Goal: Task Accomplishment & Management: Manage account settings

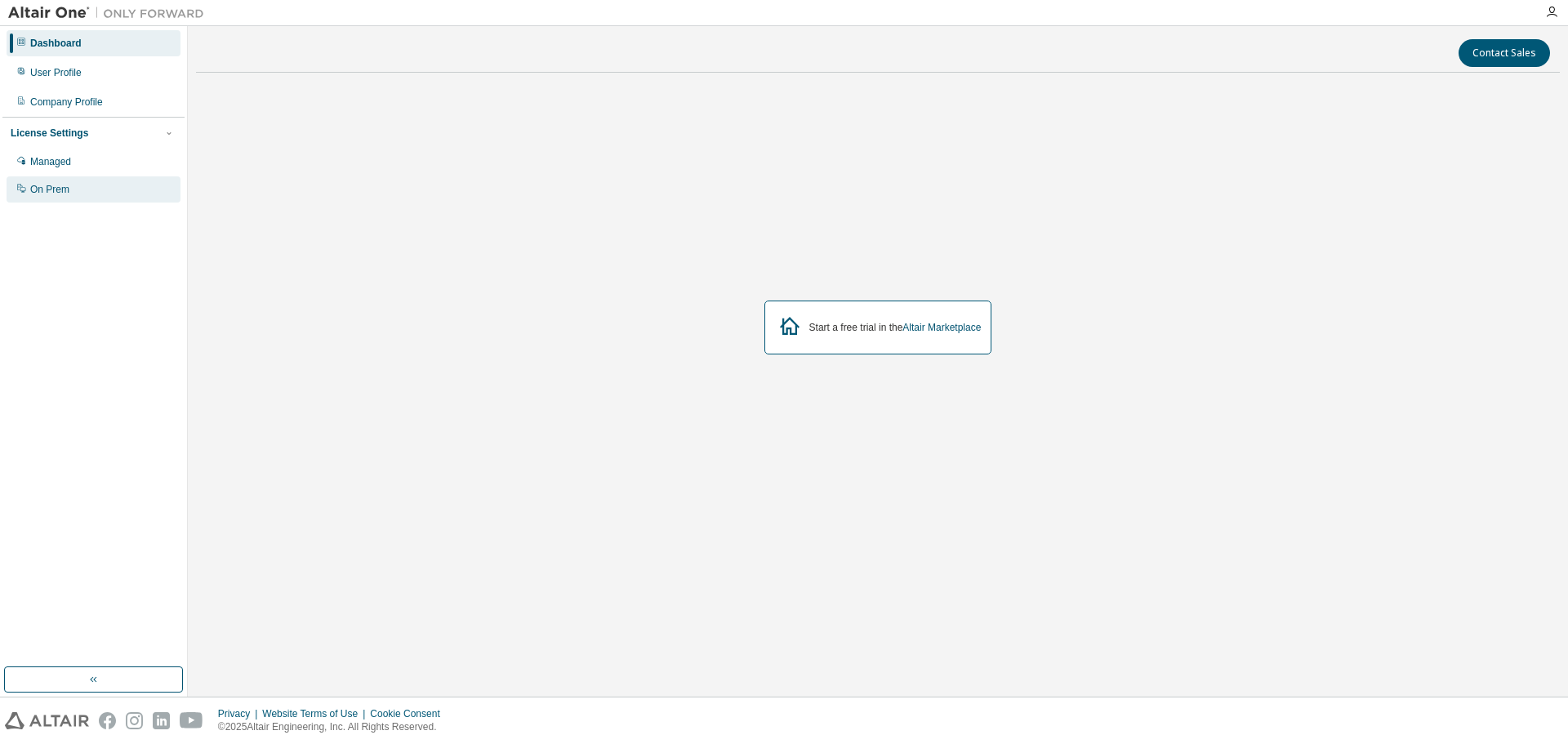
click at [65, 194] on div "On Prem" at bounding box center [50, 189] width 39 height 13
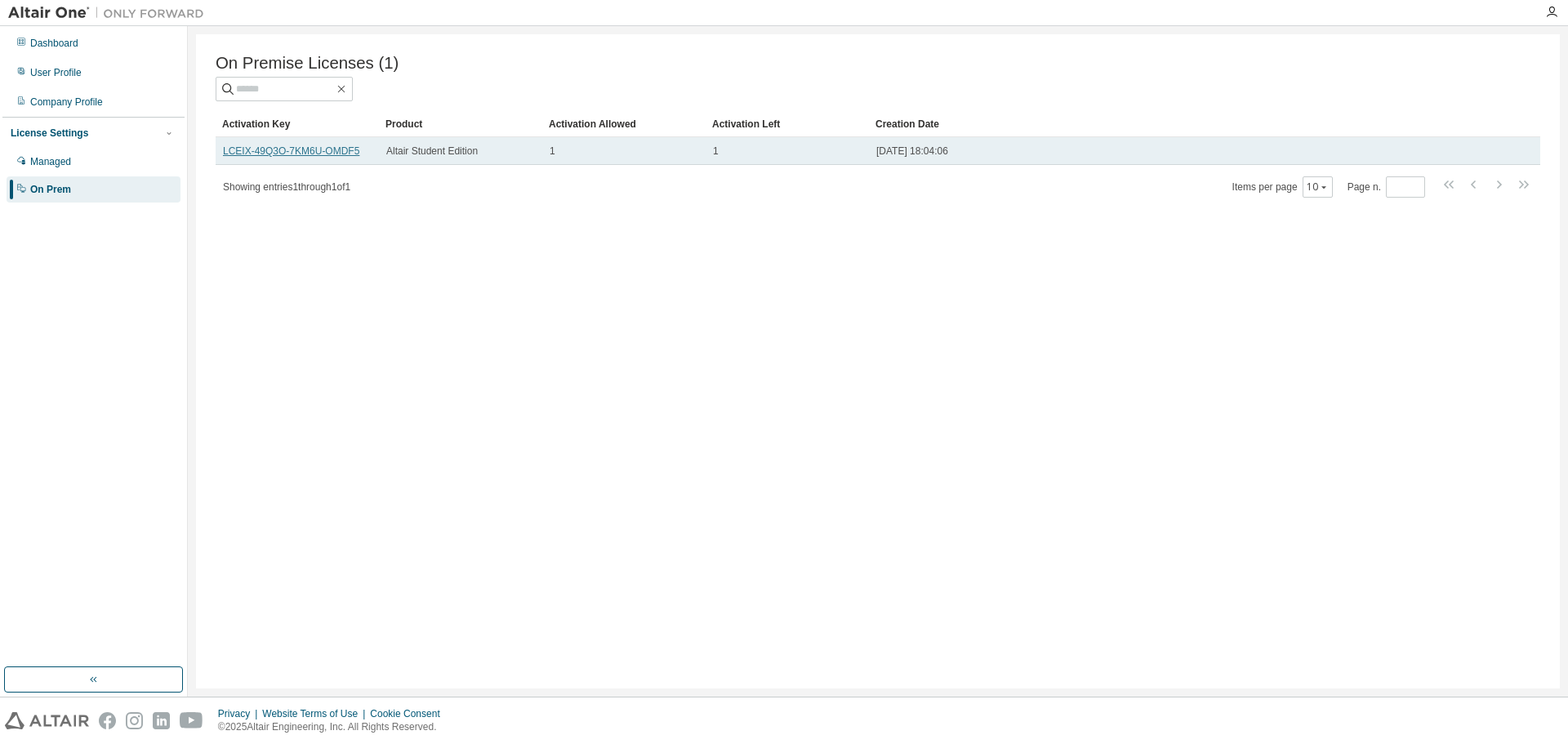
click at [326, 152] on link "LCEIX-49Q3O-7KM6U-OMDF5" at bounding box center [291, 151] width 137 height 12
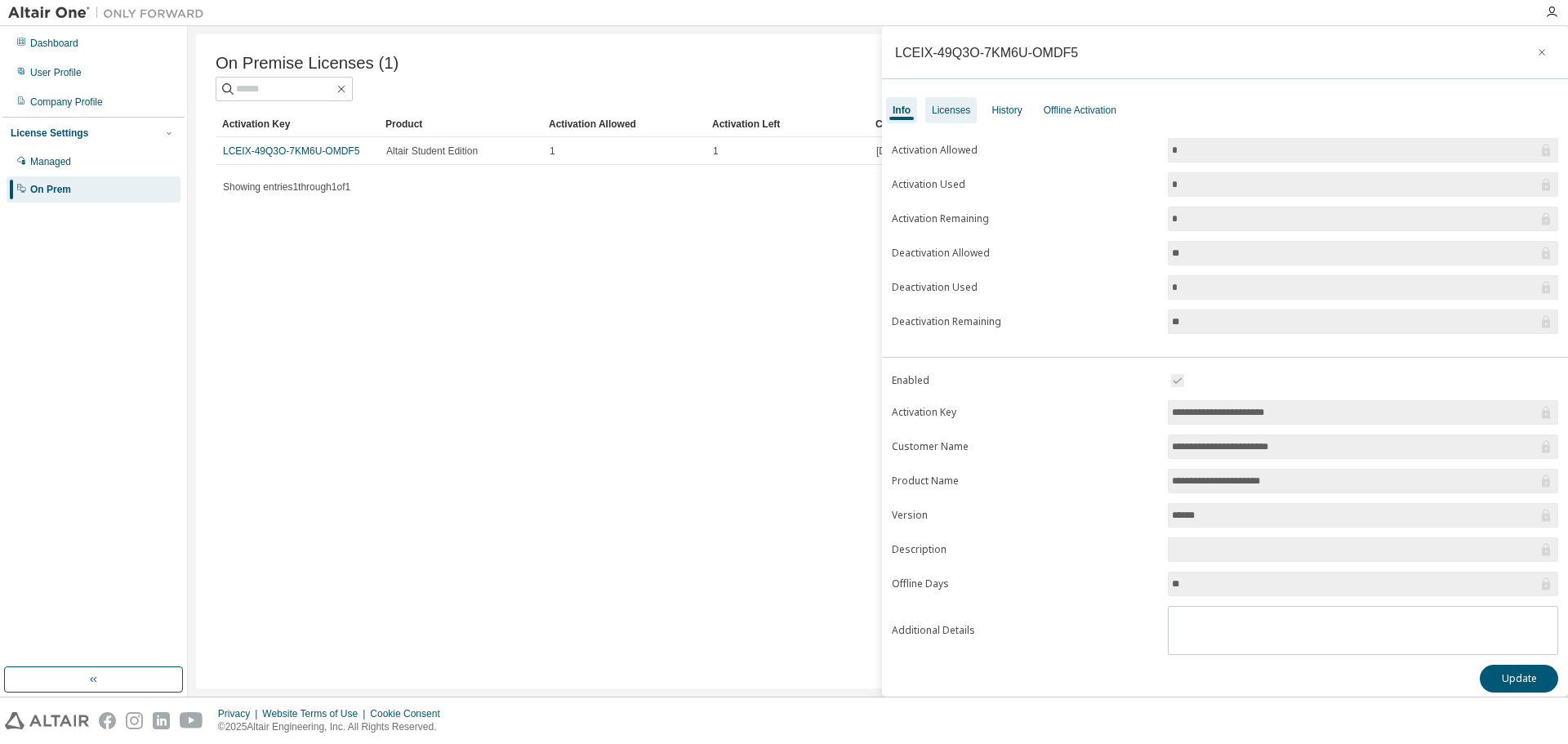
click at [954, 113] on div "Licenses" at bounding box center [951, 110] width 38 height 13
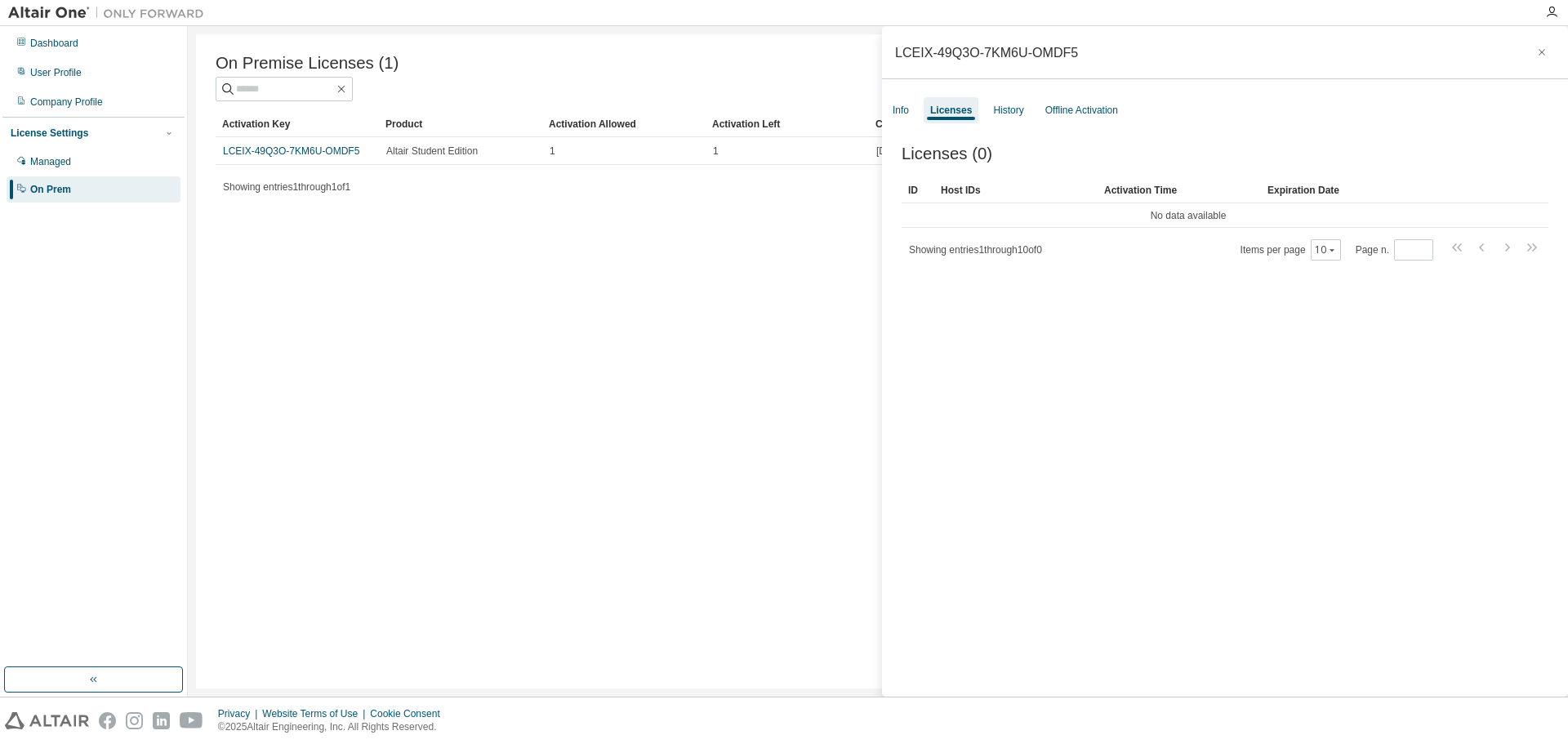
click at [1084, 96] on div "Info Licenses History Offline Activation" at bounding box center [1225, 110] width 686 height 29
click at [1083, 102] on div "Offline Activation" at bounding box center [1081, 110] width 86 height 27
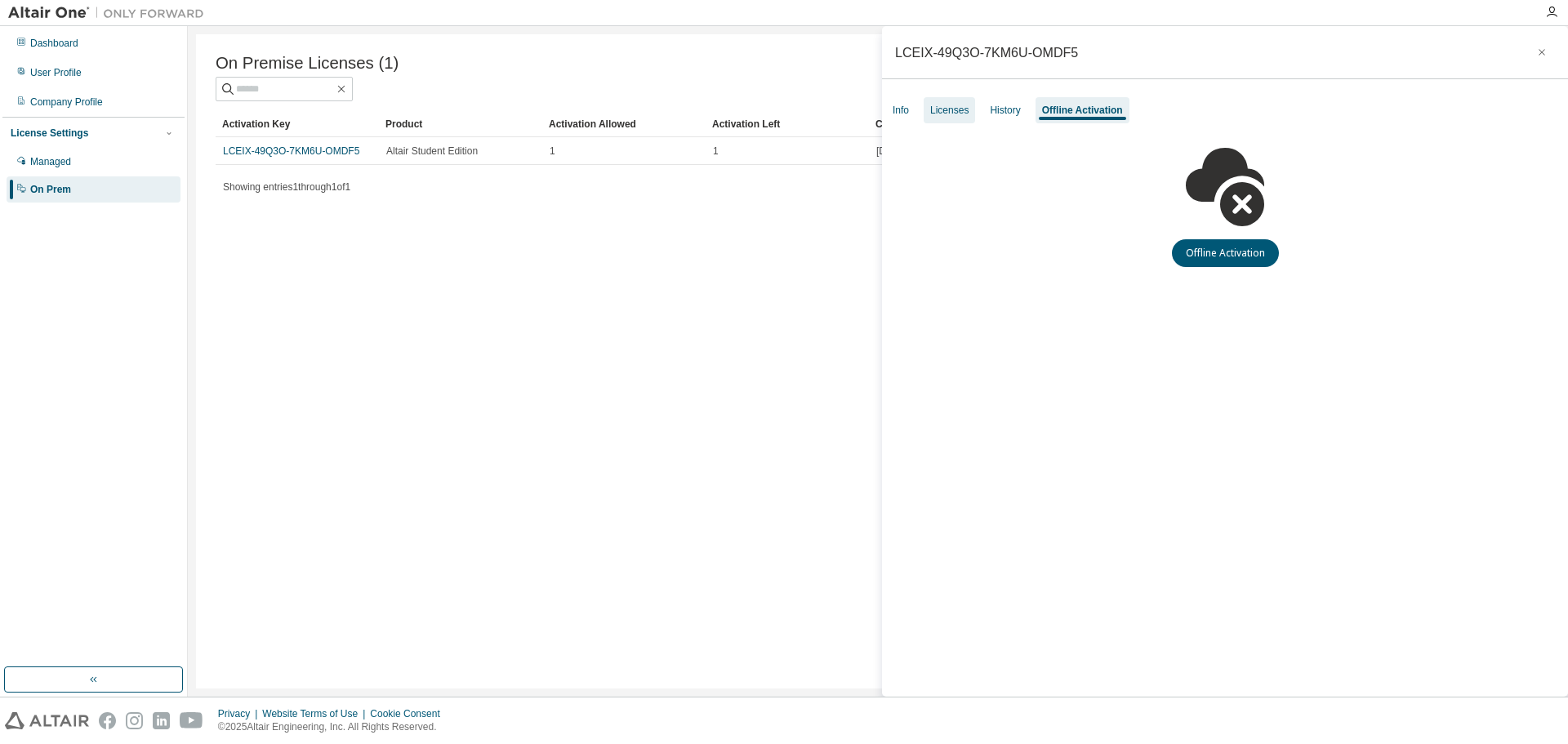
click at [966, 117] on div "Licenses" at bounding box center [950, 110] width 51 height 27
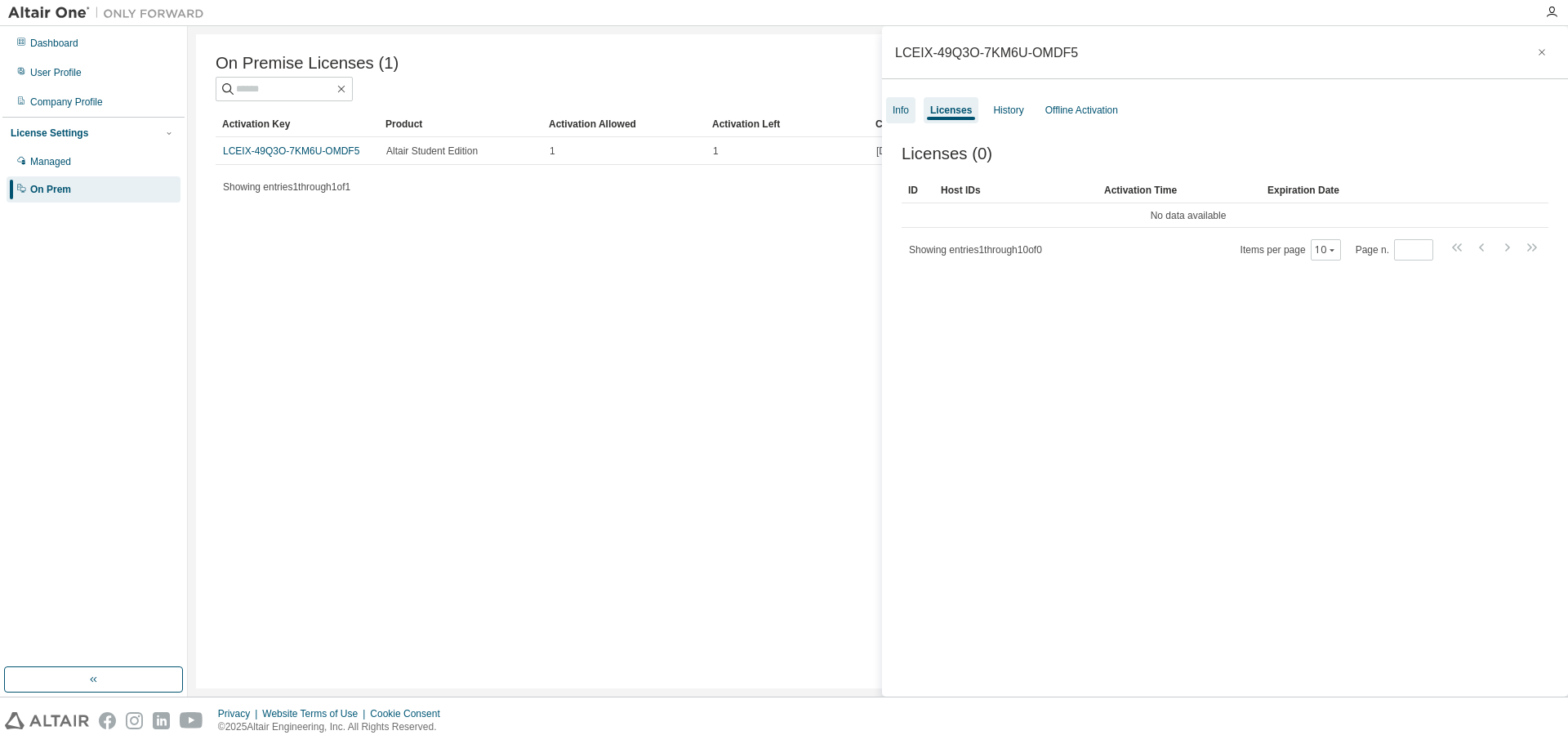
click at [901, 107] on div "Info" at bounding box center [900, 110] width 17 height 13
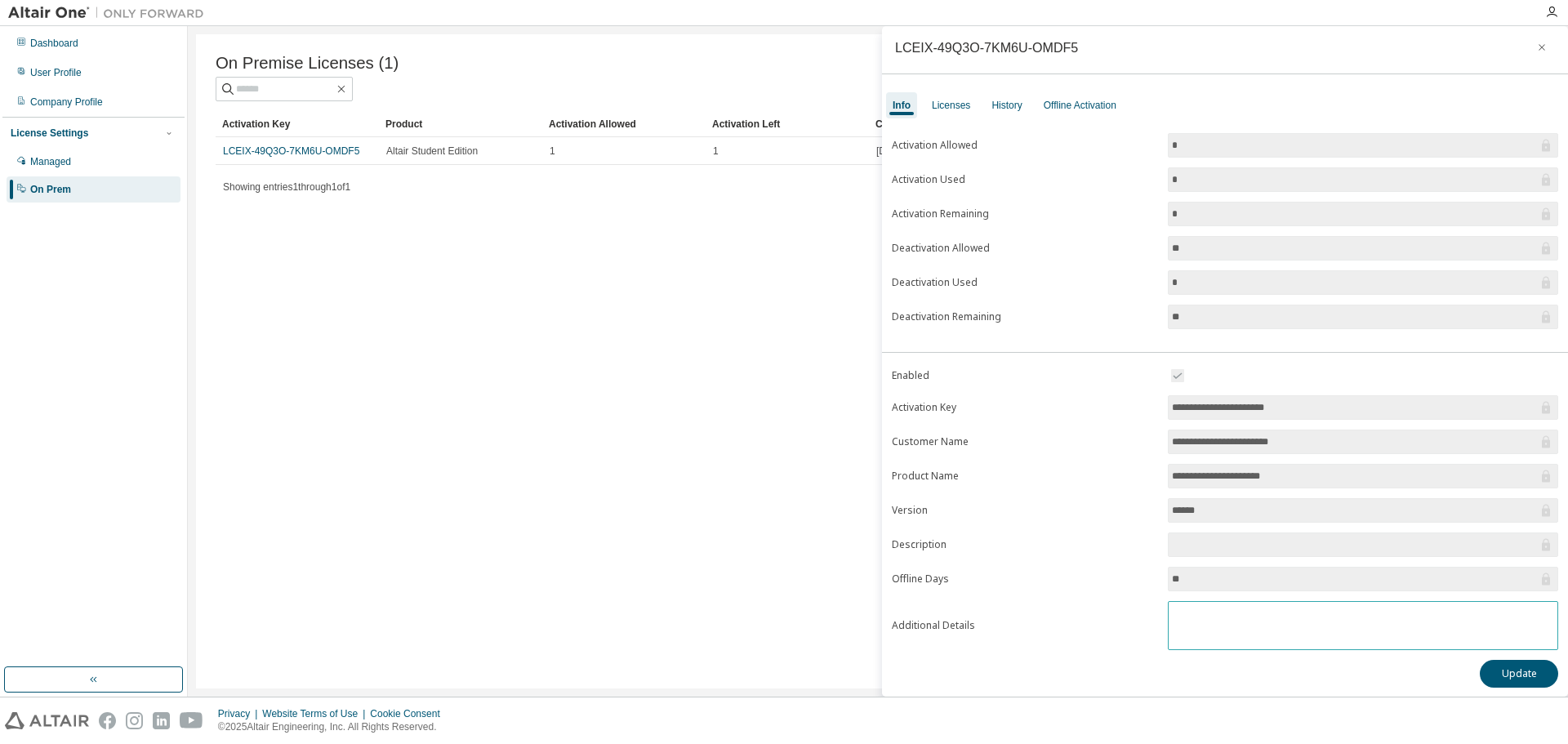
scroll to position [9, 0]
click at [979, 575] on label "Offline Days" at bounding box center [1024, 574] width 266 height 13
click at [1223, 572] on input "**" at bounding box center [1355, 575] width 366 height 17
click at [1435, 224] on input "*" at bounding box center [1355, 218] width 366 height 17
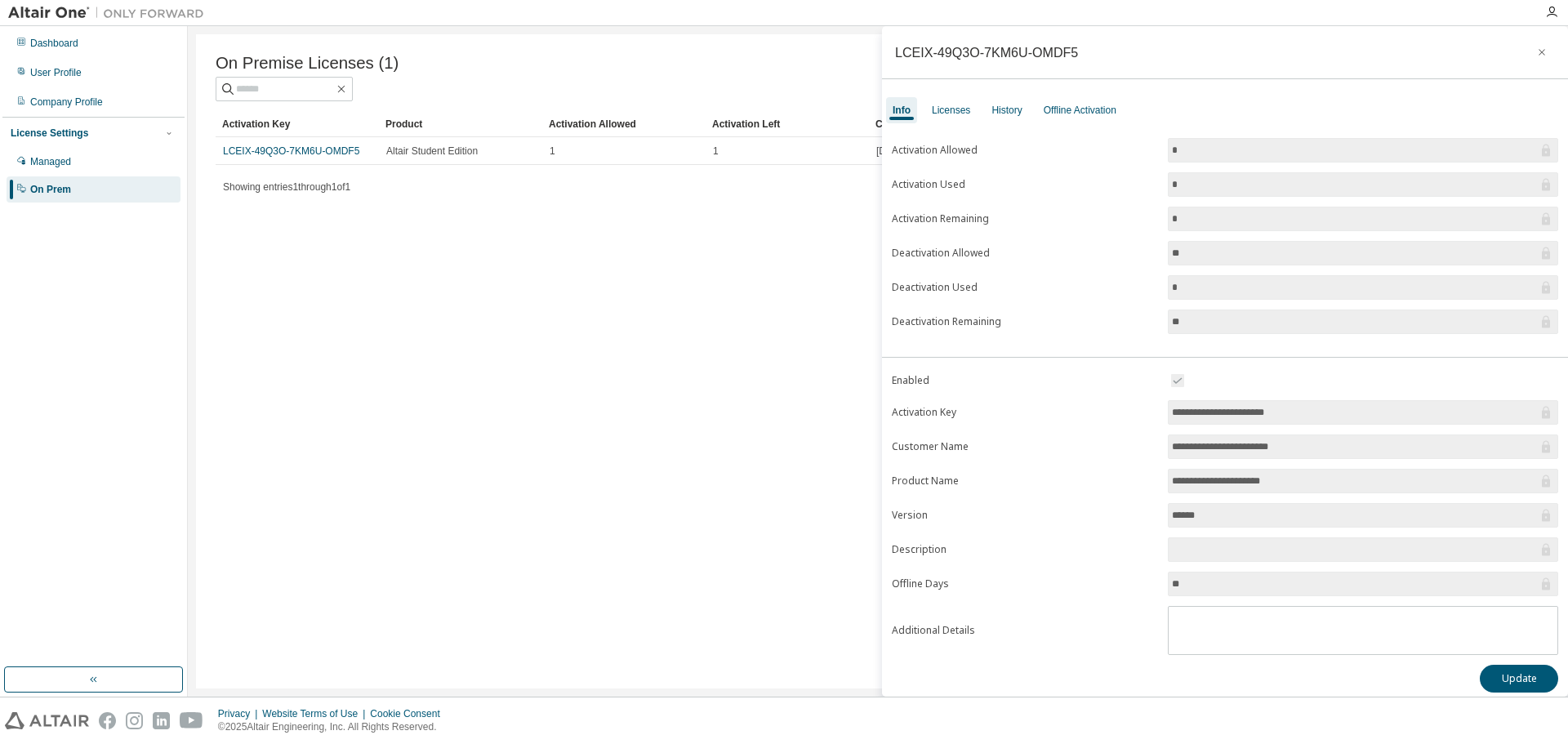
click at [1010, 217] on label "Activation Remaining" at bounding box center [1024, 218] width 266 height 13
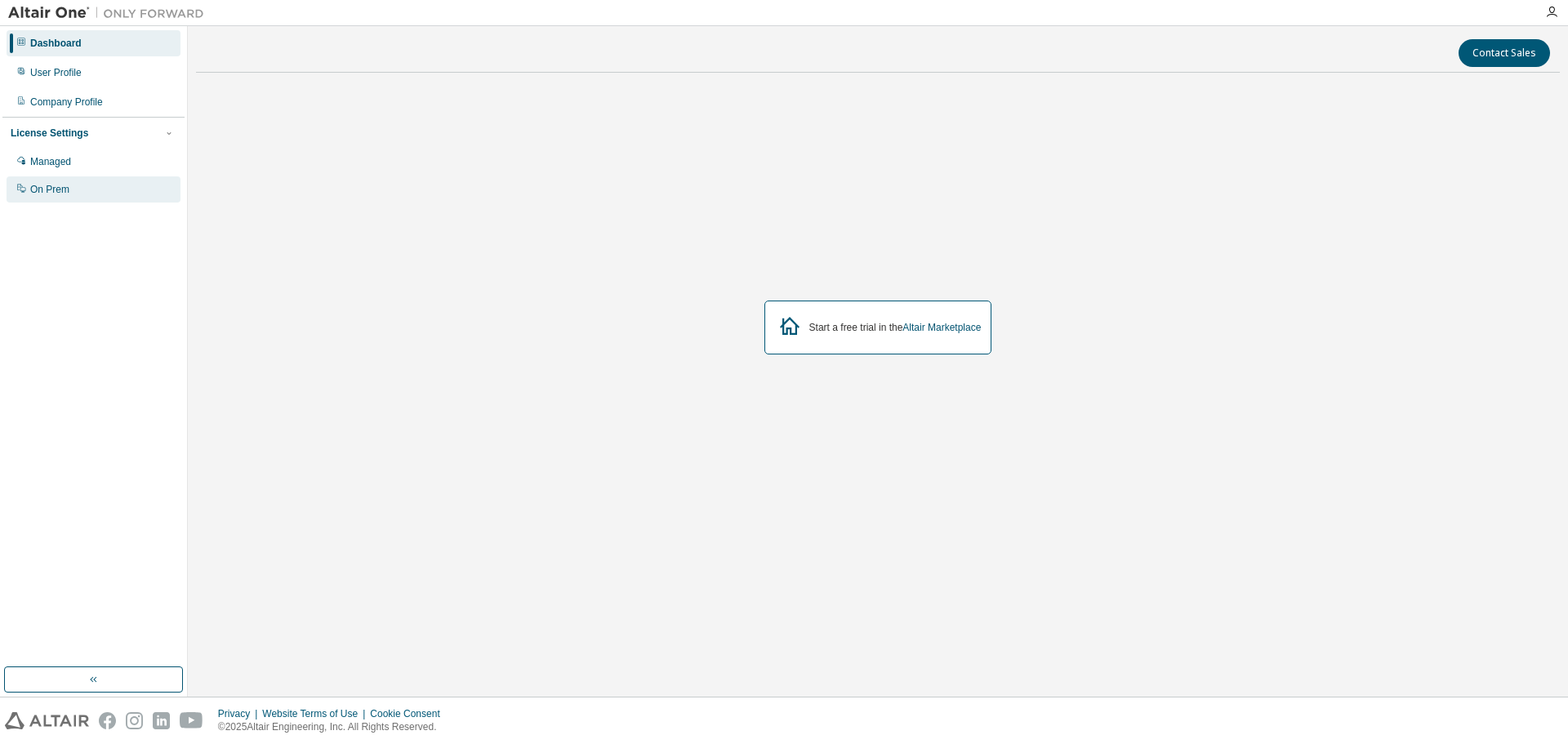
click at [68, 187] on div "On Prem" at bounding box center [50, 189] width 39 height 13
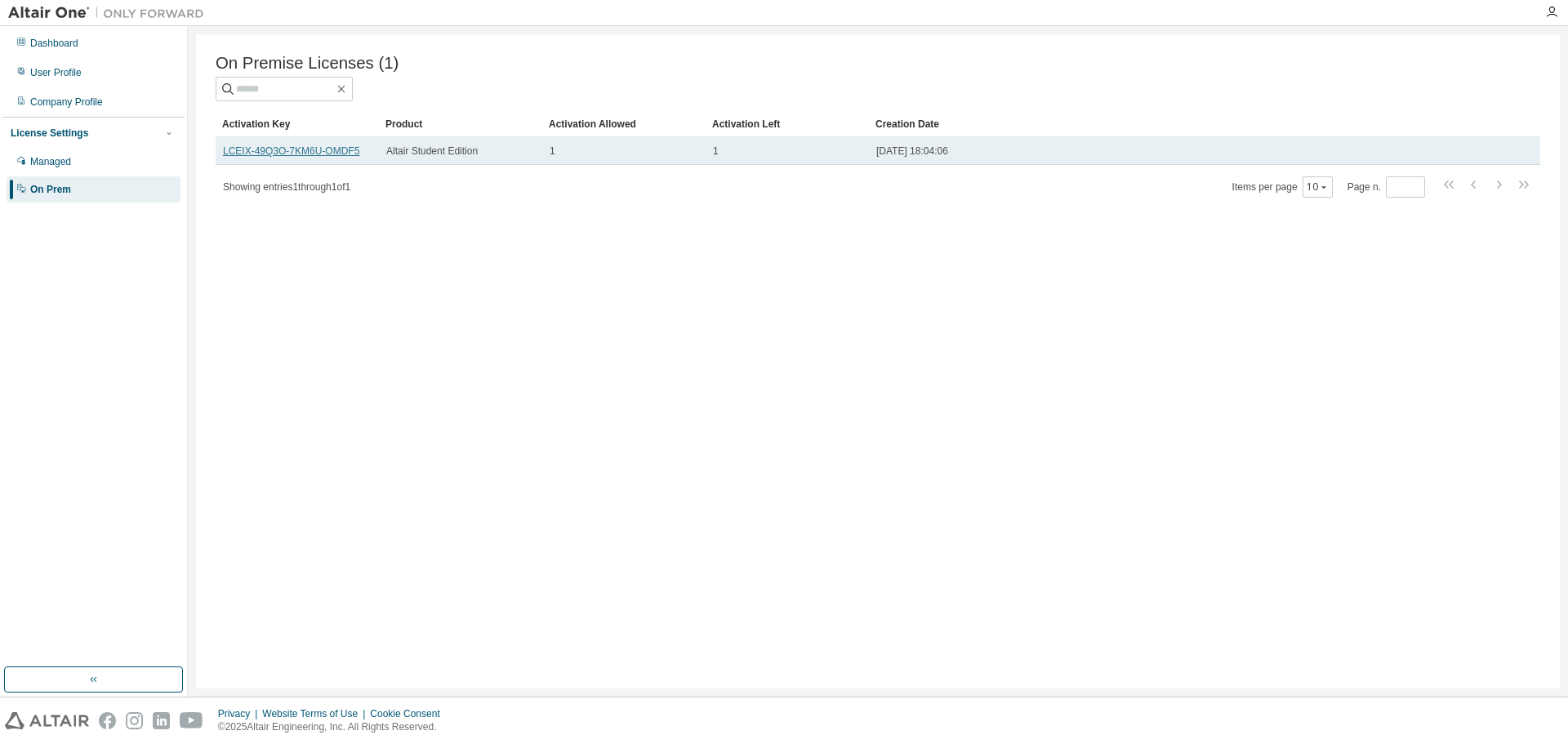
click at [296, 152] on link "LCEIX-49Q3O-7KM6U-OMDF5" at bounding box center [291, 151] width 137 height 12
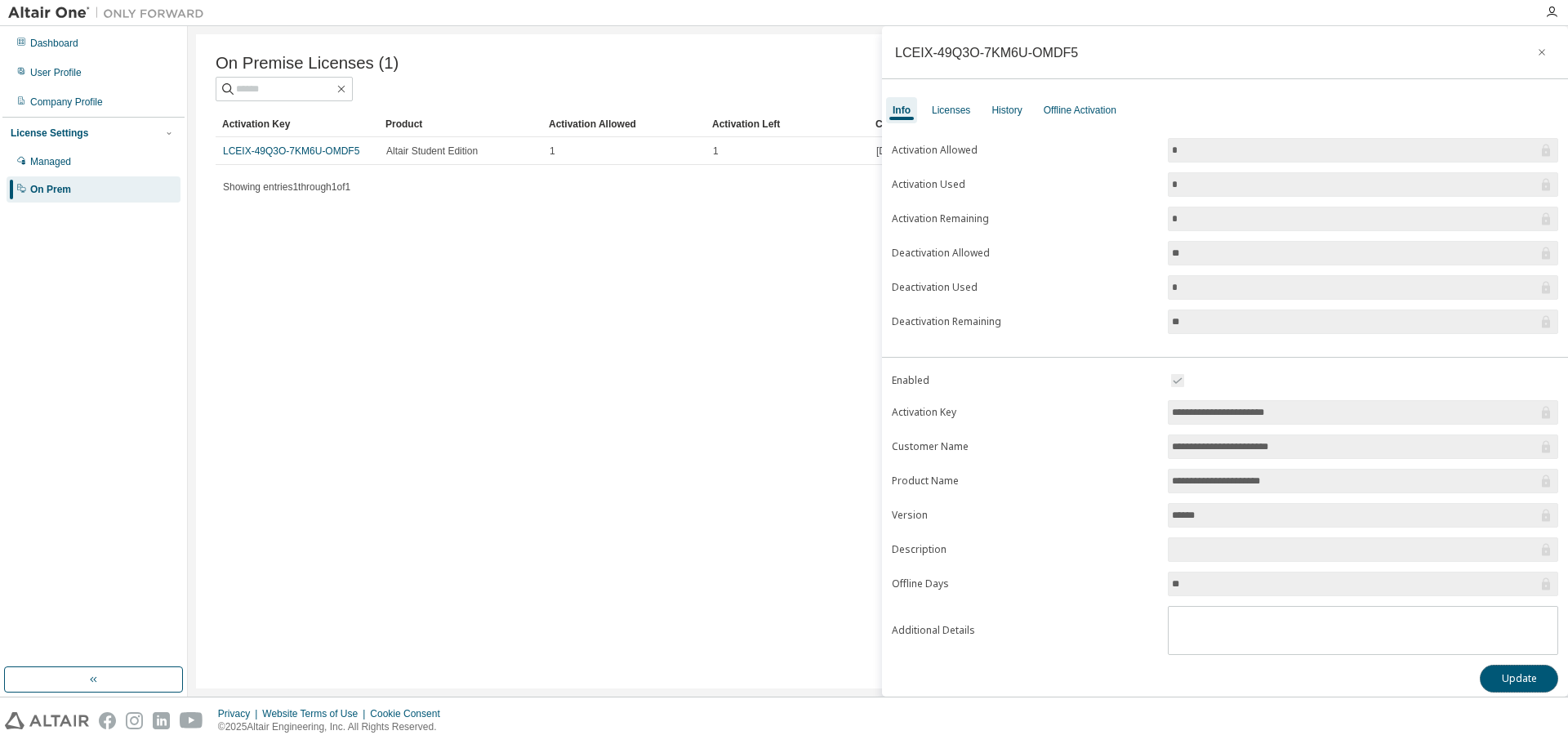
click at [1499, 684] on button "Update" at bounding box center [1519, 678] width 79 height 28
click at [1232, 628] on textarea at bounding box center [1363, 627] width 388 height 42
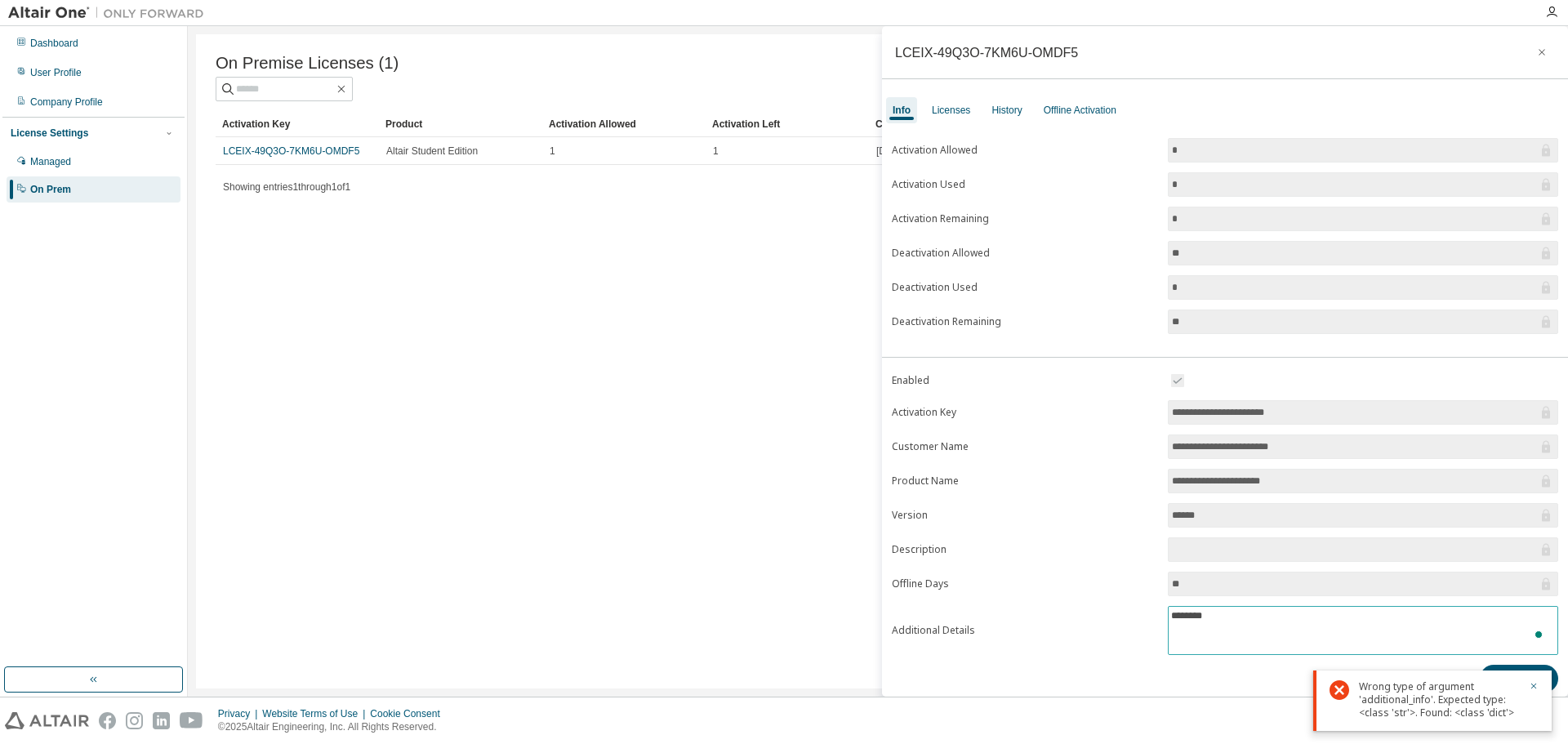
type textarea "*********"
click at [726, 509] on div "On Premise Licenses (1) Clear Load Save Save As Field Operator Value Select fil…" at bounding box center [877, 361] width 1364 height 654
